Goal: Find specific page/section: Find specific page/section

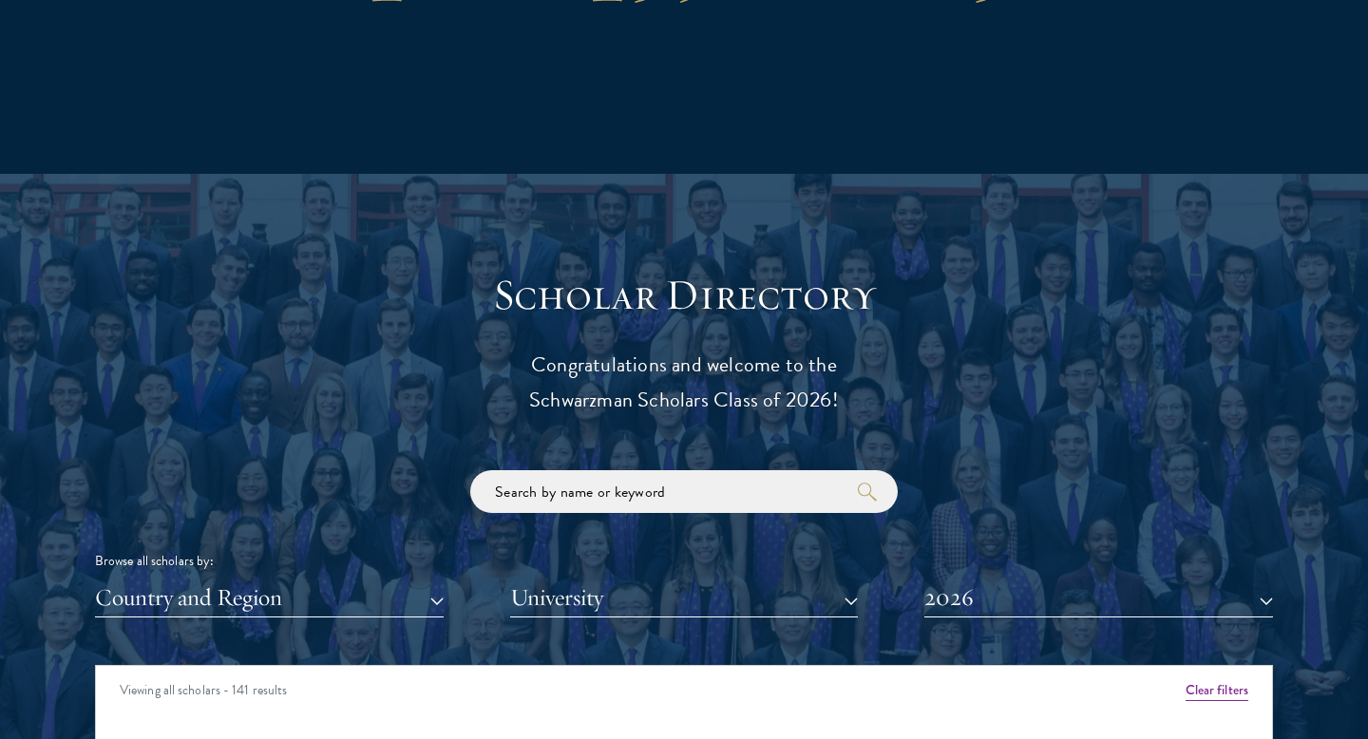
scroll to position [1953, 0]
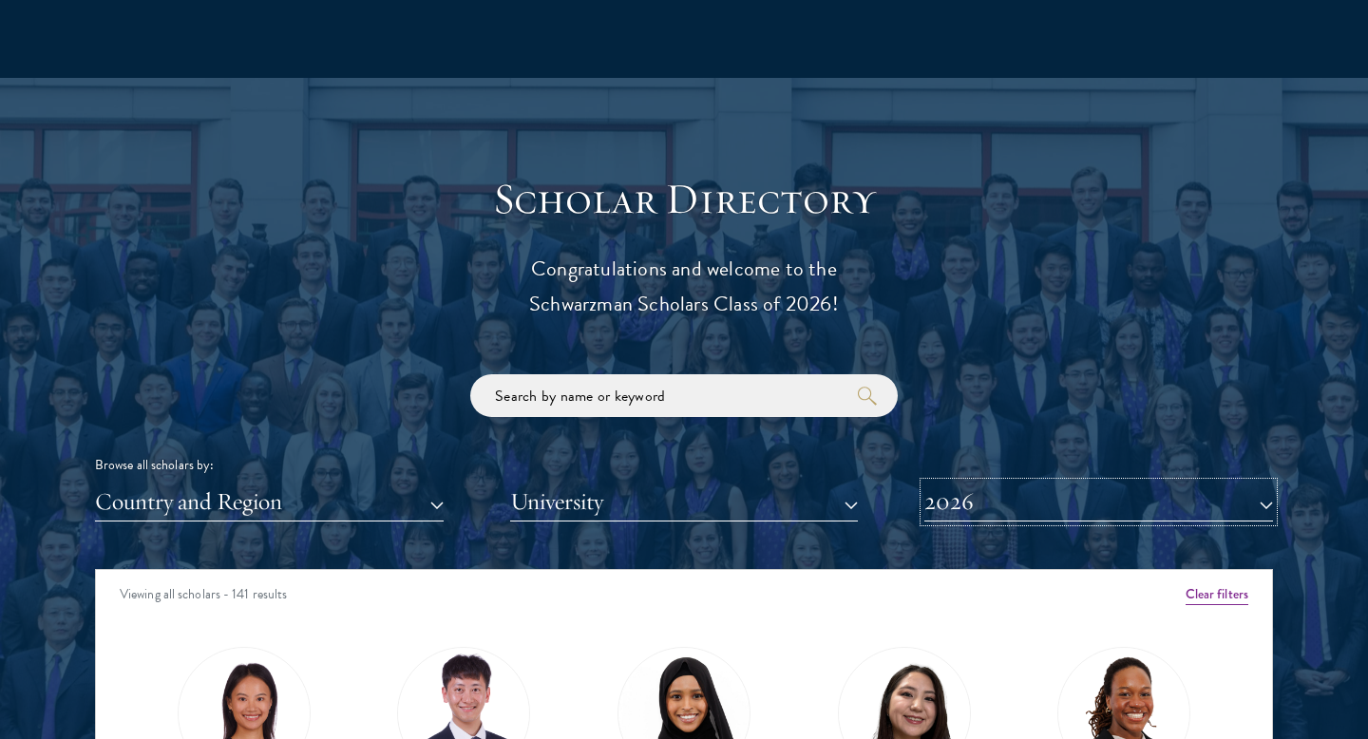
click at [982, 495] on button "2026" at bounding box center [1098, 501] width 349 height 39
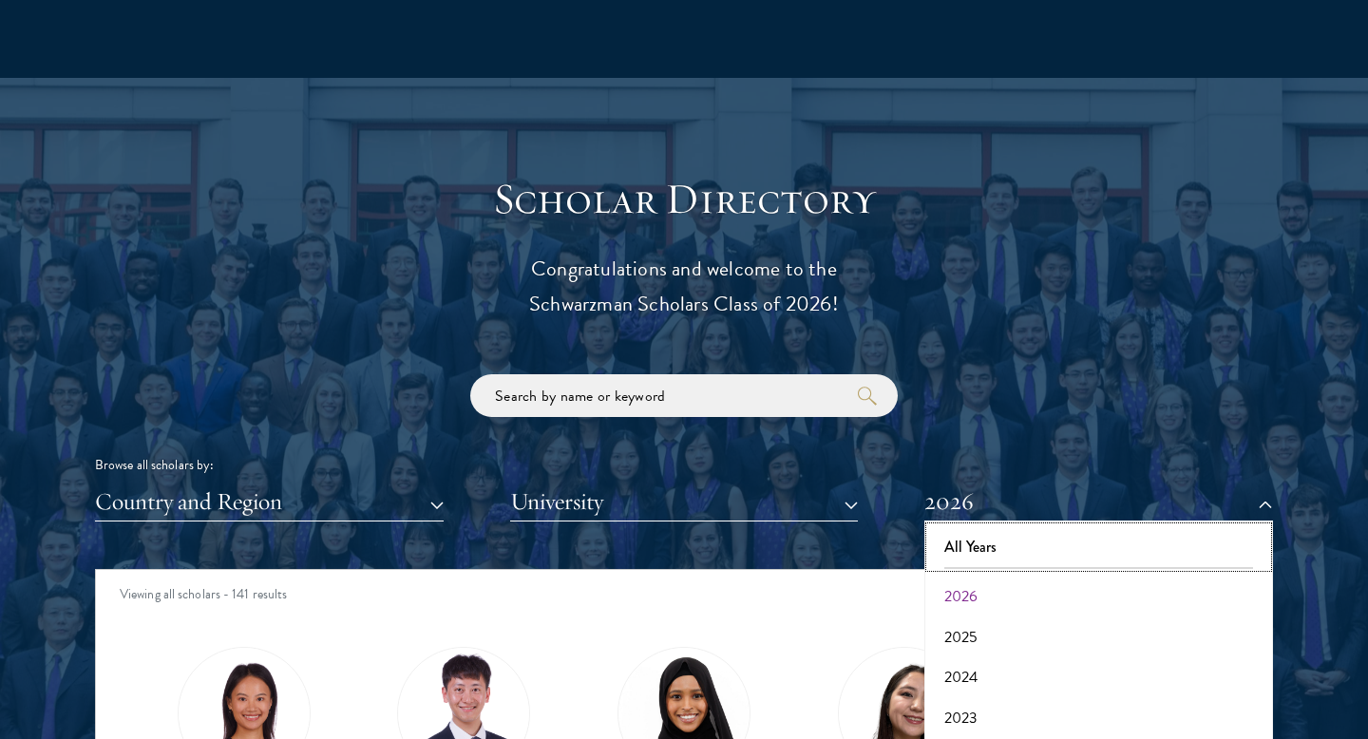
click at [981, 540] on button "All Years" at bounding box center [1098, 547] width 337 height 40
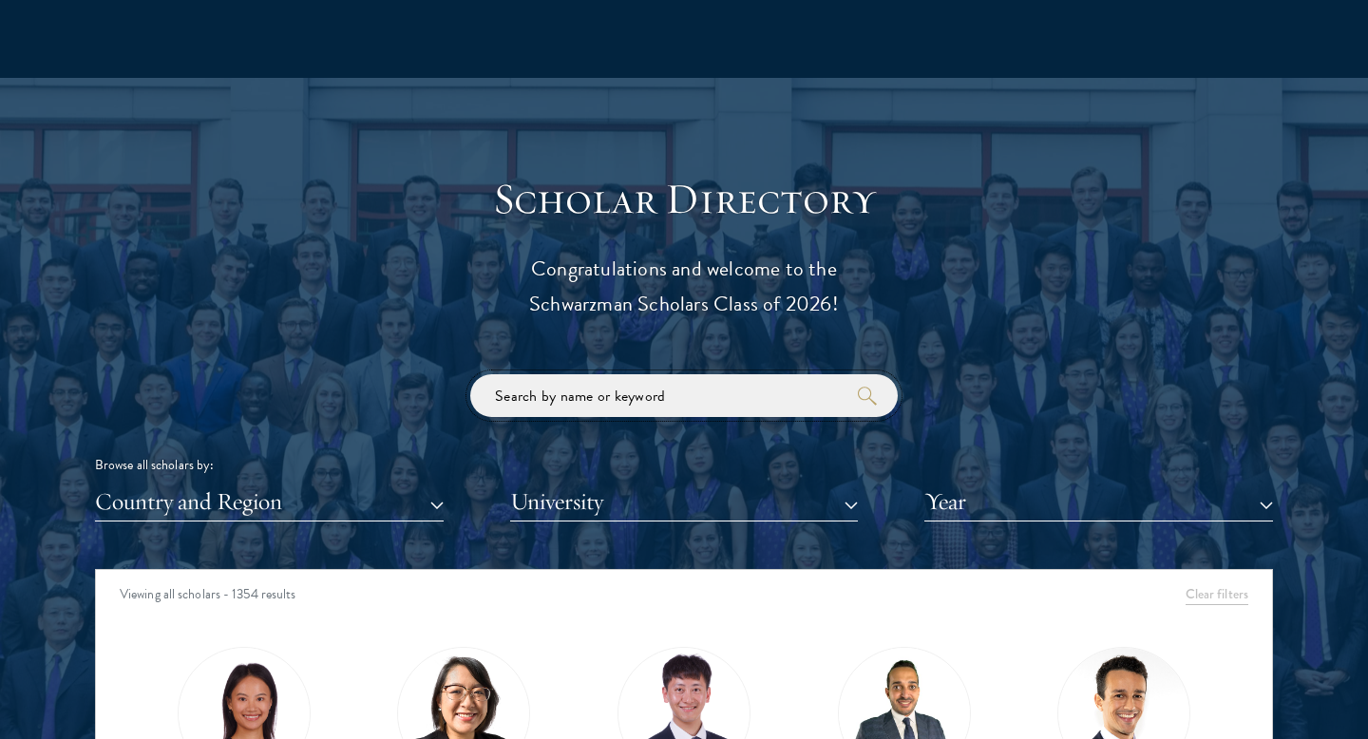
click at [695, 406] on input "search" at bounding box center [683, 395] width 427 height 43
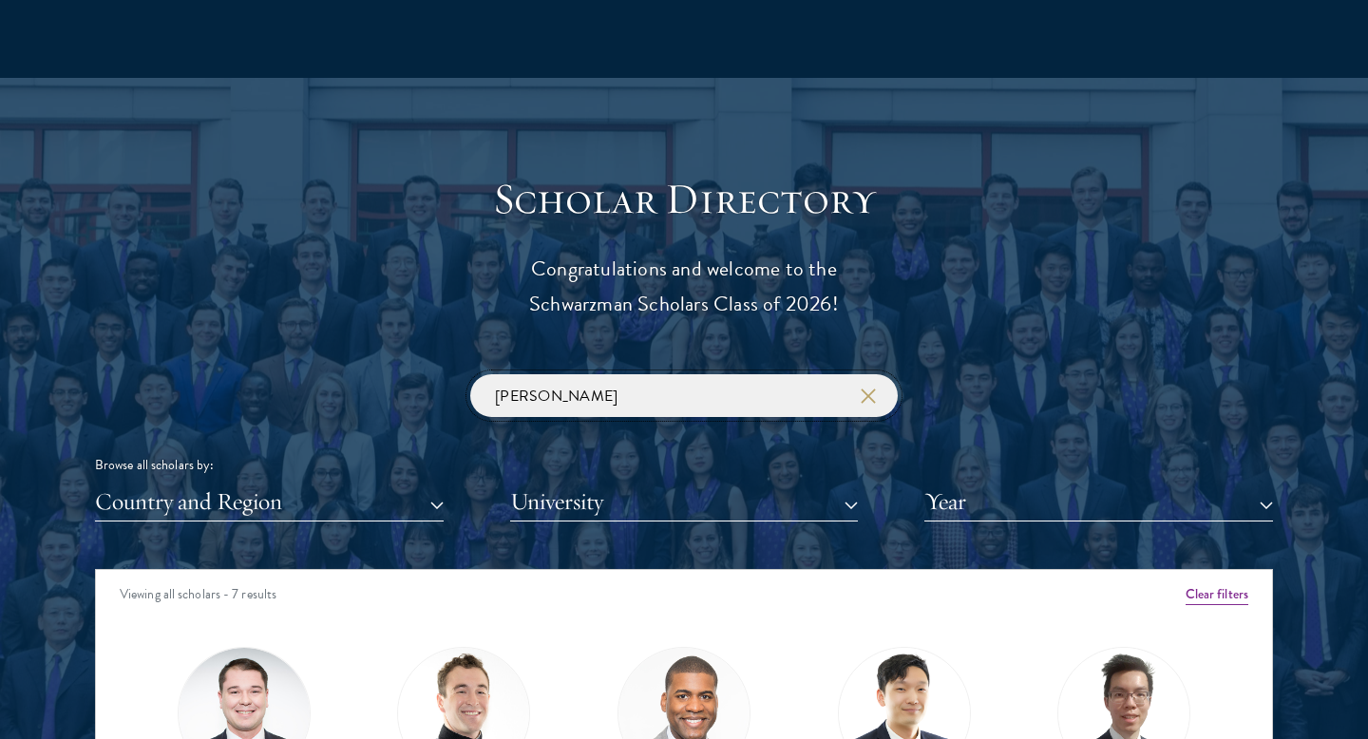
type input "[PERSON_NAME]"
click button "submit" at bounding box center [0, 0] width 0 height 0
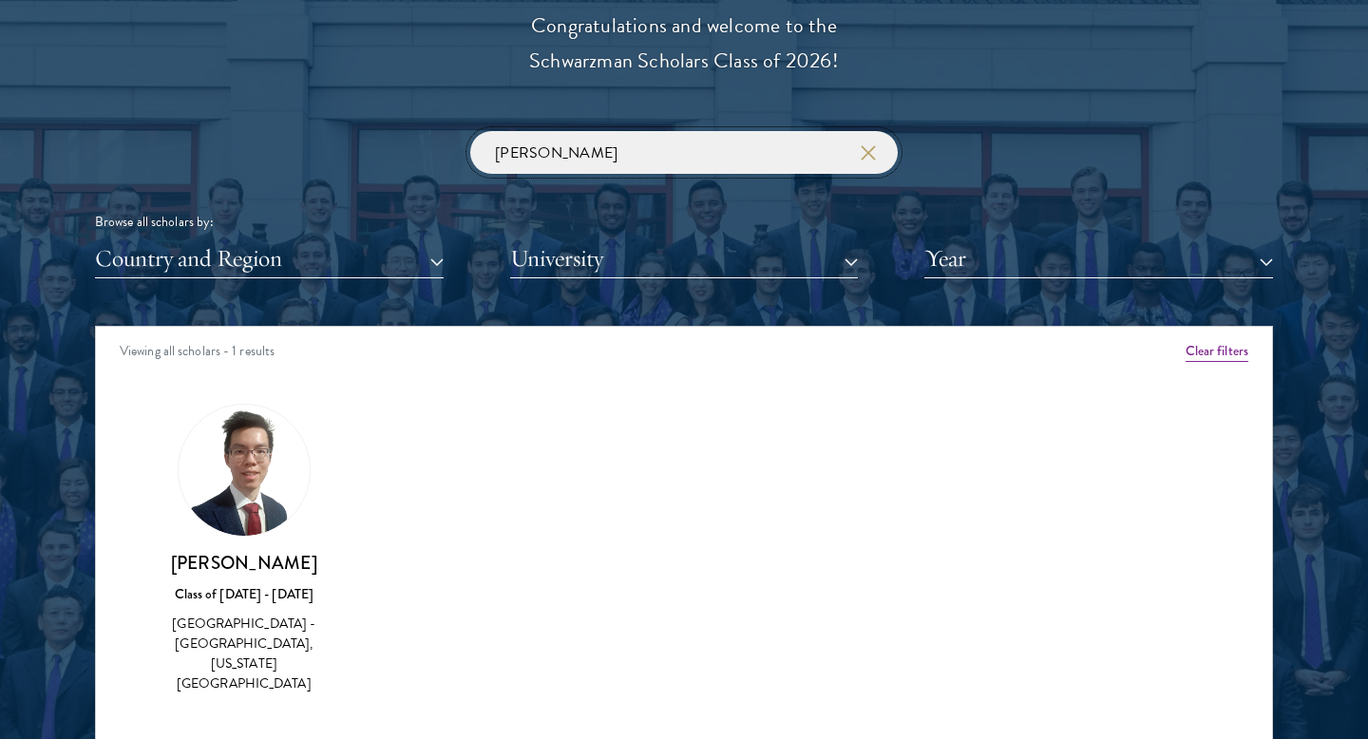
scroll to position [2246, 0]
